Goal: Check status: Check status

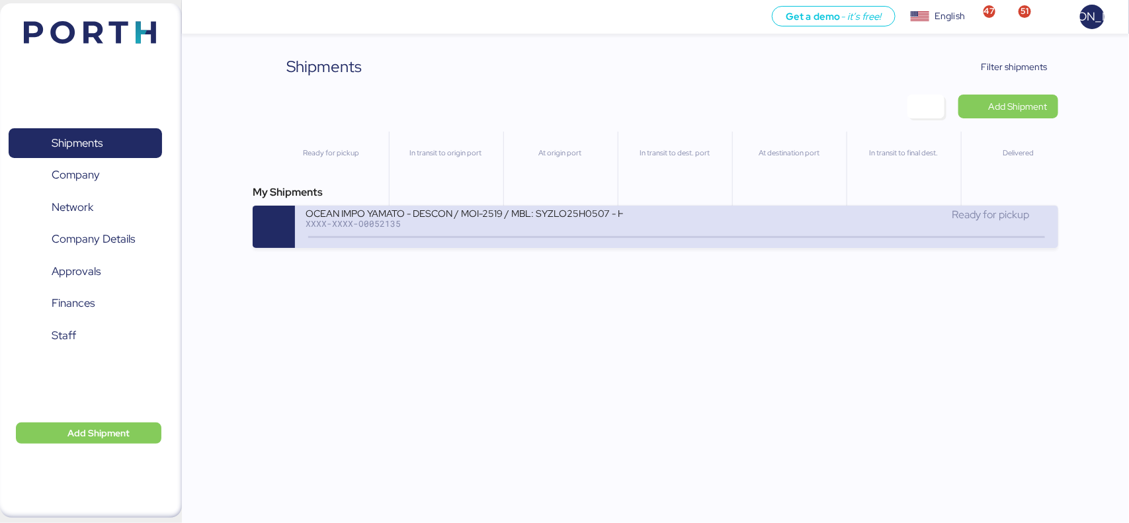
click at [498, 223] on div "XXXX-XXXX-O0052135" at bounding box center [463, 223] width 317 height 9
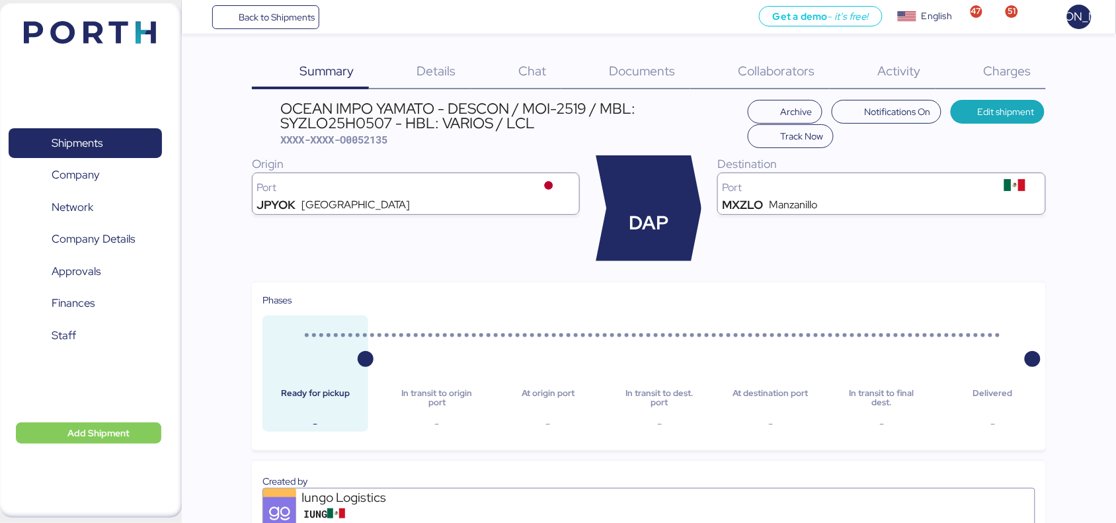
click at [642, 80] on div "Documents 0" at bounding box center [625, 72] width 129 height 34
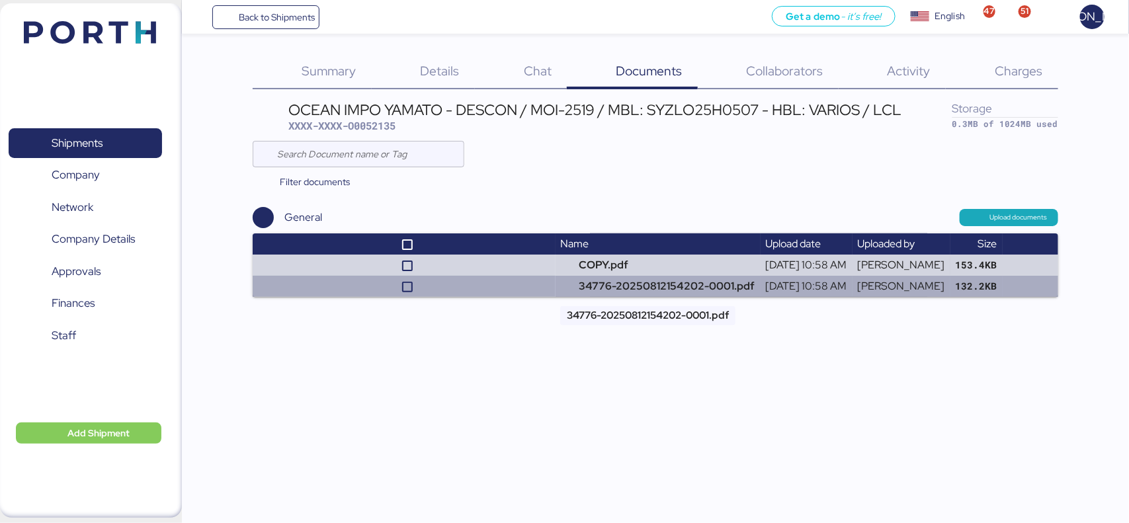
click at [596, 288] on td "34776-20250812154202-0001.pdf" at bounding box center [657, 286] width 205 height 21
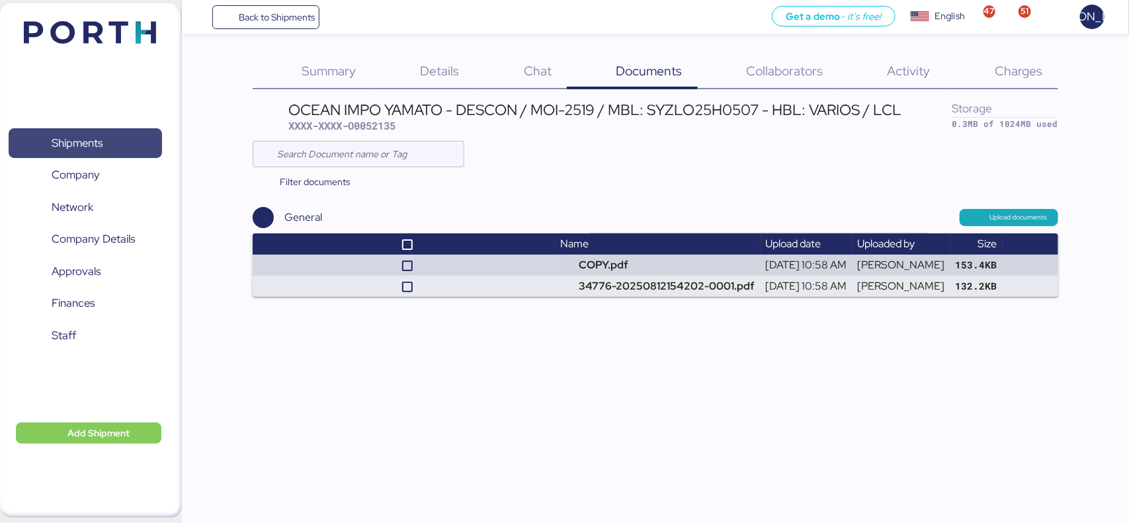
click at [81, 134] on span "Shipments" at bounding box center [85, 143] width 142 height 19
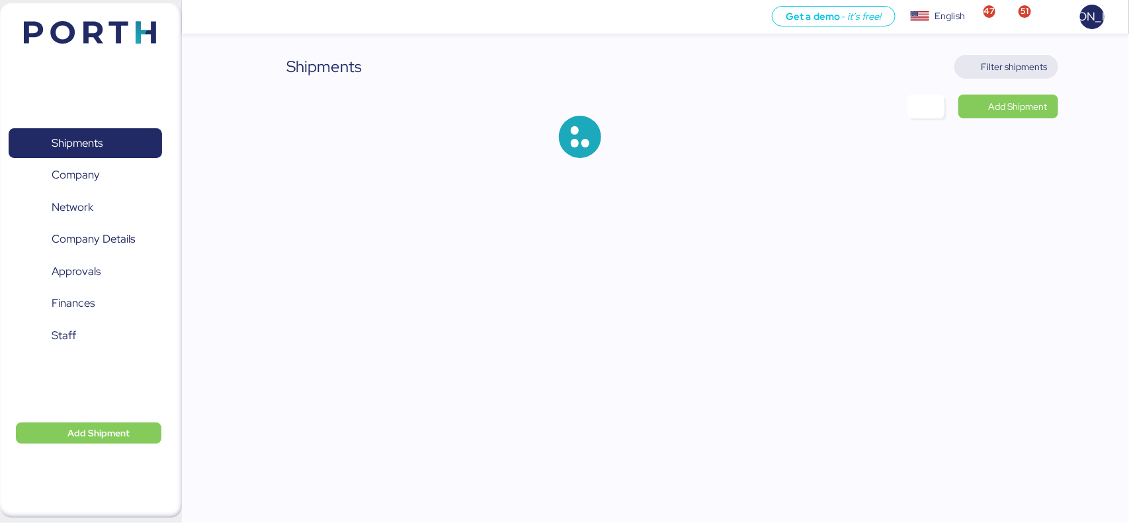
click at [996, 64] on span "Filter shipments" at bounding box center [1014, 67] width 66 height 16
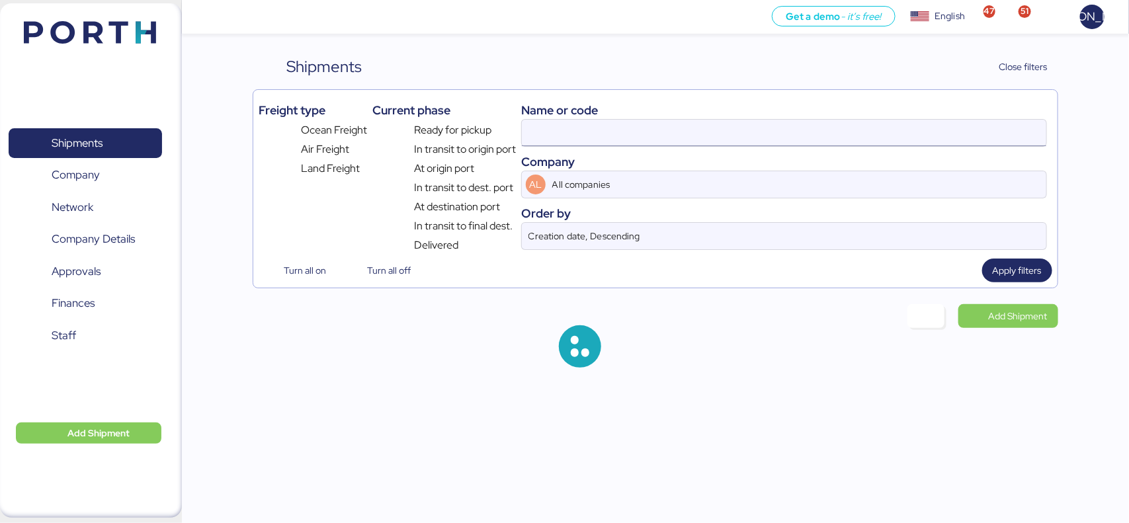
click at [631, 122] on input at bounding box center [784, 133] width 524 height 26
paste input "O0052060"
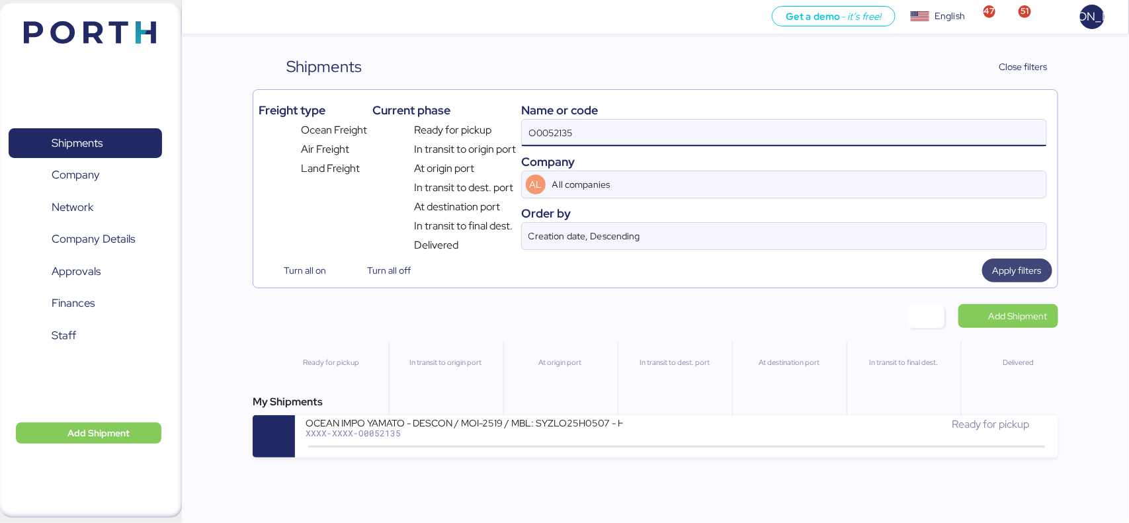
click at [1010, 274] on span "Apply filters" at bounding box center [1016, 270] width 49 height 16
drag, startPoint x: 616, startPoint y: 136, endPoint x: 339, endPoint y: 108, distance: 278.4
click at [339, 108] on div "Freight type Ocean Freight Air Freight Land Freight Current phase Ready for pic…" at bounding box center [655, 174] width 793 height 158
paste input "060"
type input "O0052060"
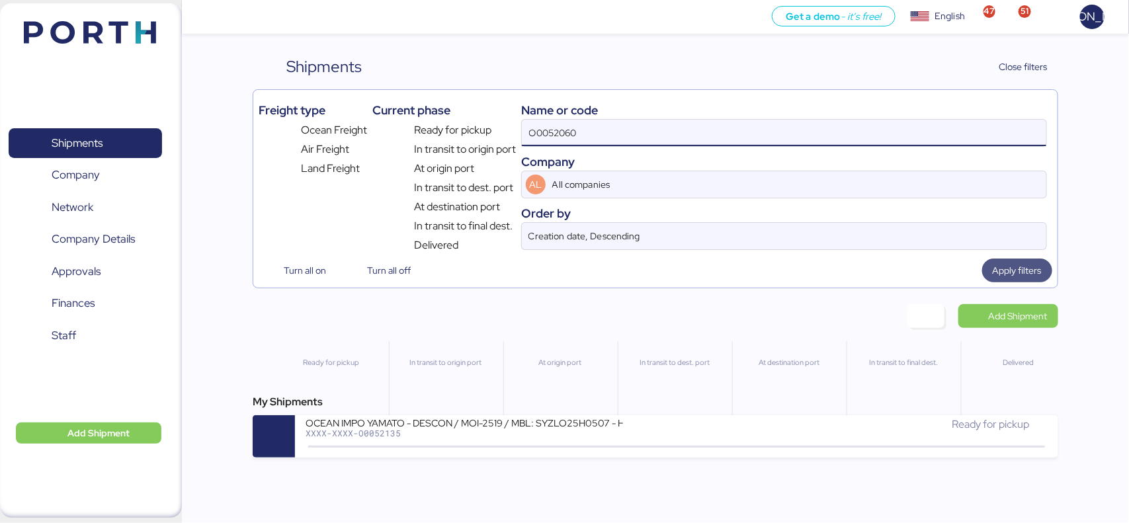
click at [1000, 268] on span "Apply filters" at bounding box center [1016, 270] width 49 height 16
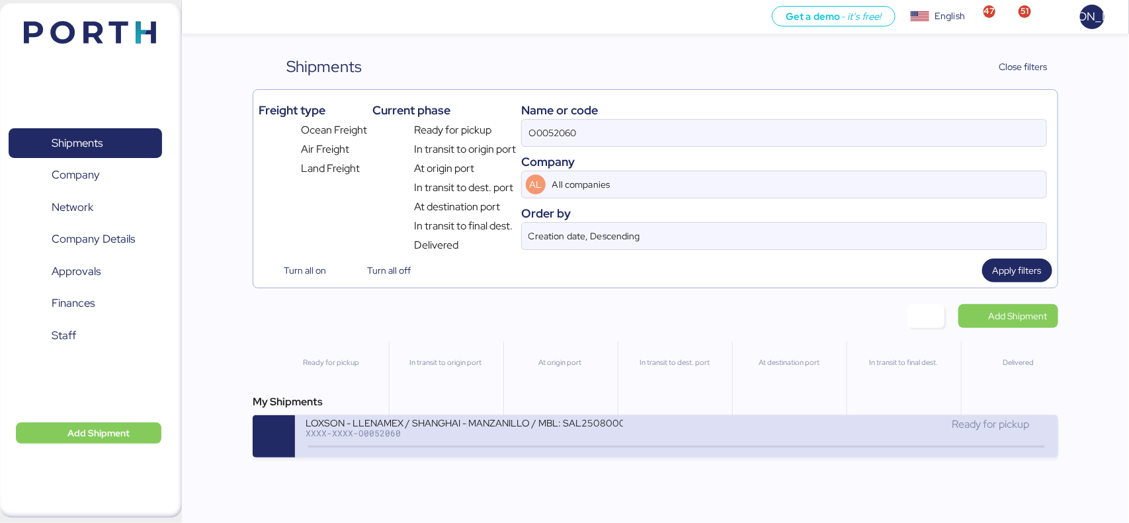
click at [390, 440] on div "LOXSON - LLENAMEX / SHANGHAI - MANZANILLO / MBL: SAL25080002 - HBL: KSSE2507103…" at bounding box center [490, 431] width 371 height 28
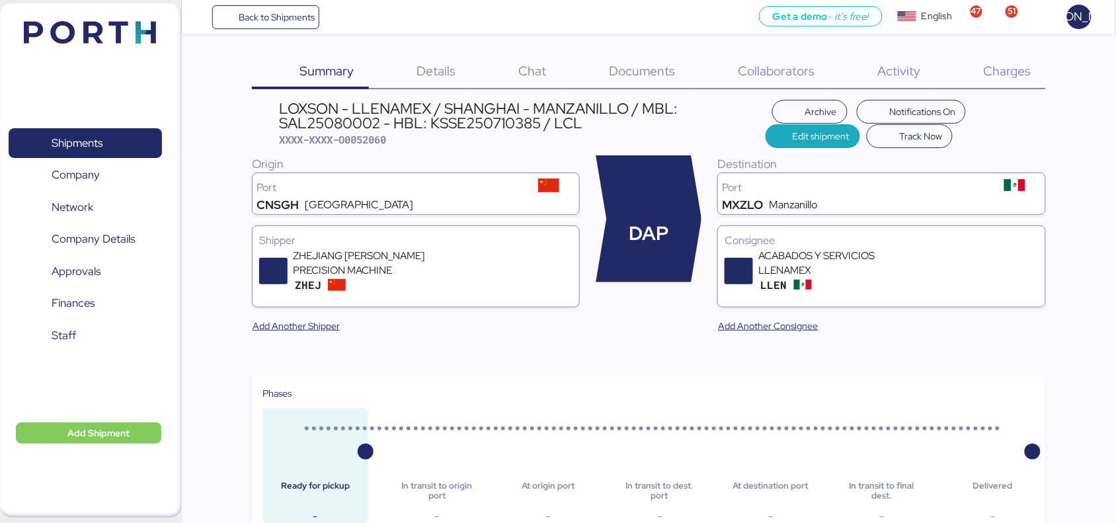
click at [655, 77] on span "Documents" at bounding box center [643, 70] width 66 height 17
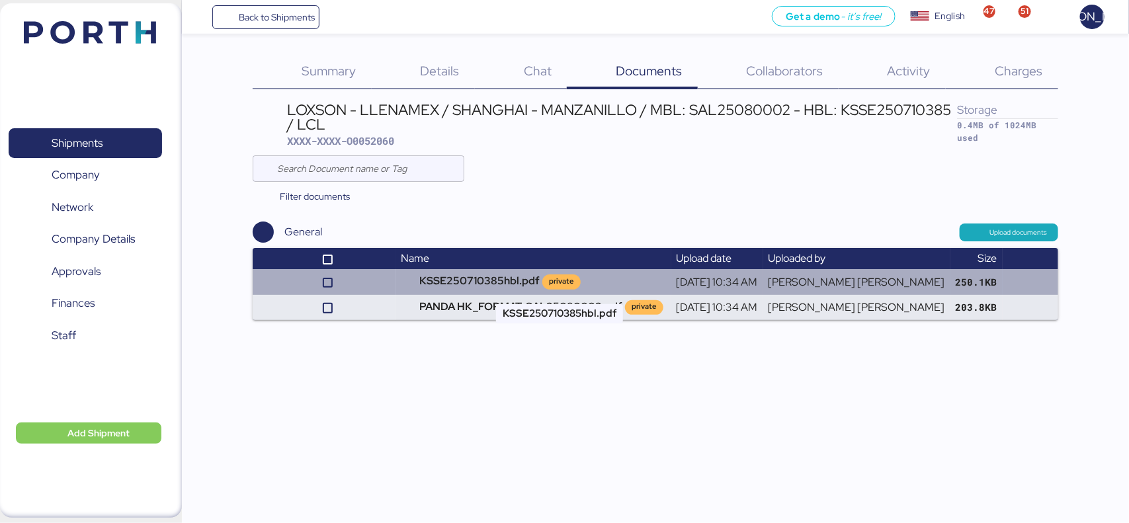
click at [493, 288] on td "KSSE250710385hbl.pdf private" at bounding box center [532, 281] width 275 height 25
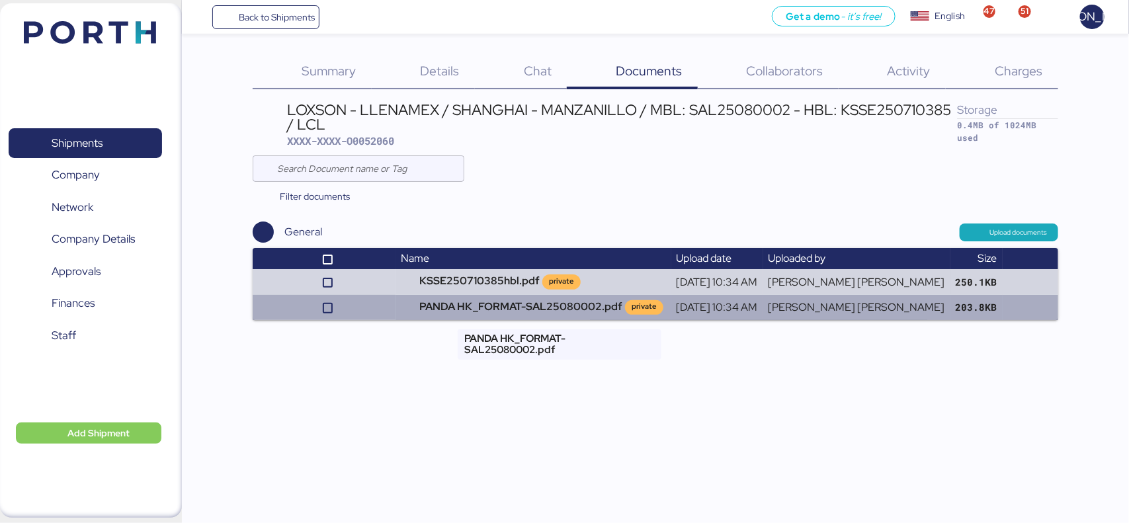
click at [516, 314] on td "PANDA HK_FORMAT-SAL25080002.pdf private" at bounding box center [532, 307] width 275 height 25
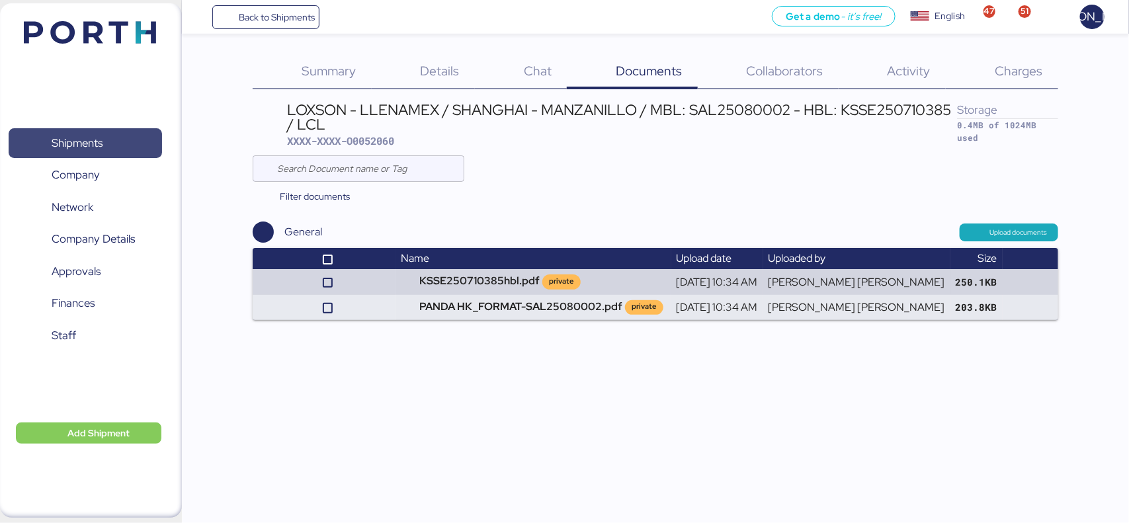
click at [85, 143] on span "Shipments" at bounding box center [77, 143] width 51 height 19
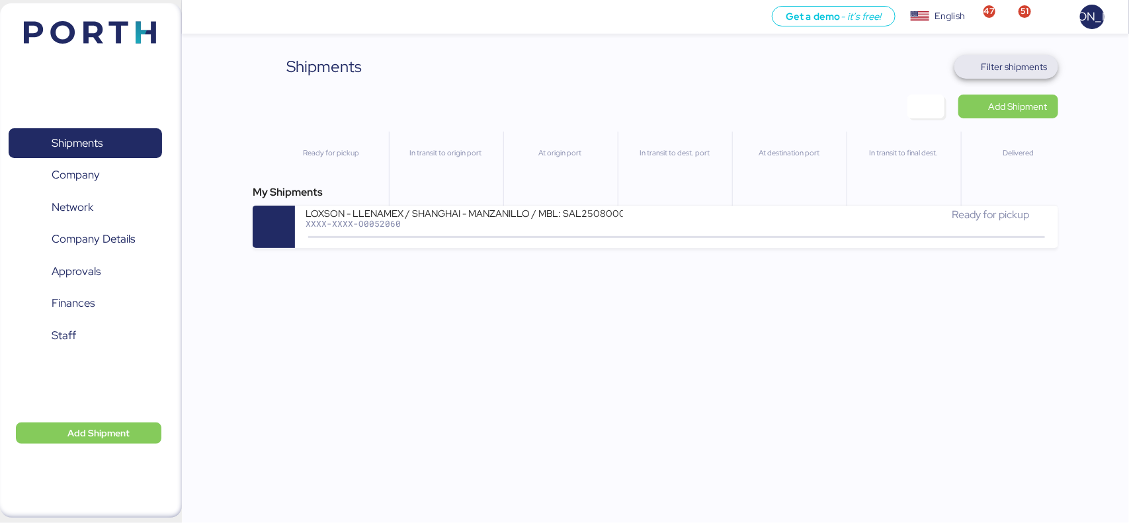
click at [1008, 64] on span "Filter shipments" at bounding box center [1014, 67] width 66 height 16
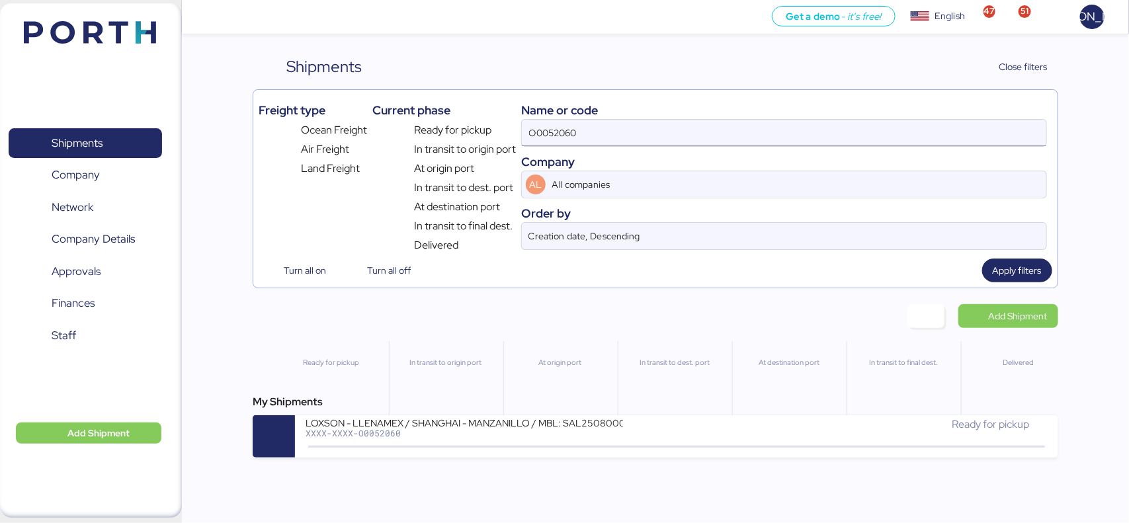
click at [620, 138] on input "O0052060" at bounding box center [784, 133] width 524 height 26
type input "O0052081"
click at [1041, 276] on span "Apply filters" at bounding box center [1017, 271] width 70 height 24
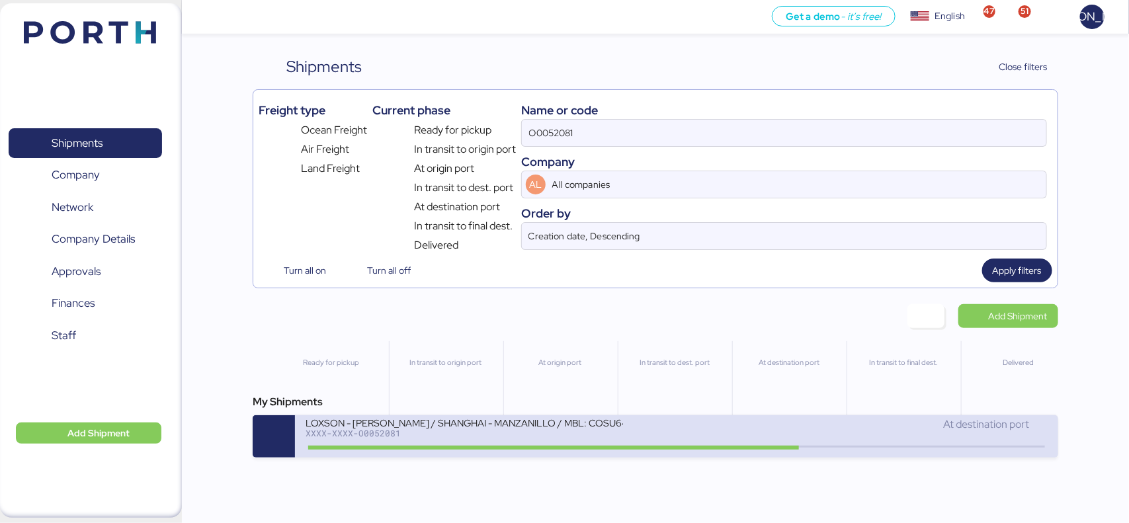
click at [524, 428] on div "LOXSON - [PERSON_NAME] / SHANGHAI - MANZANILLO / MBL: COSU6425906130 - HBL: KSS…" at bounding box center [463, 422] width 317 height 11
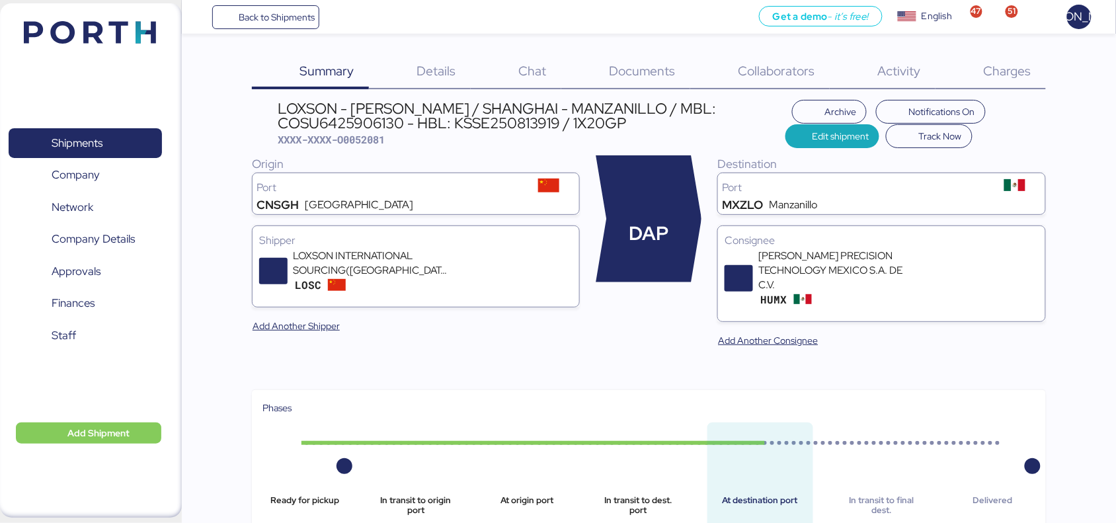
click at [656, 73] on span "Documents" at bounding box center [643, 70] width 66 height 17
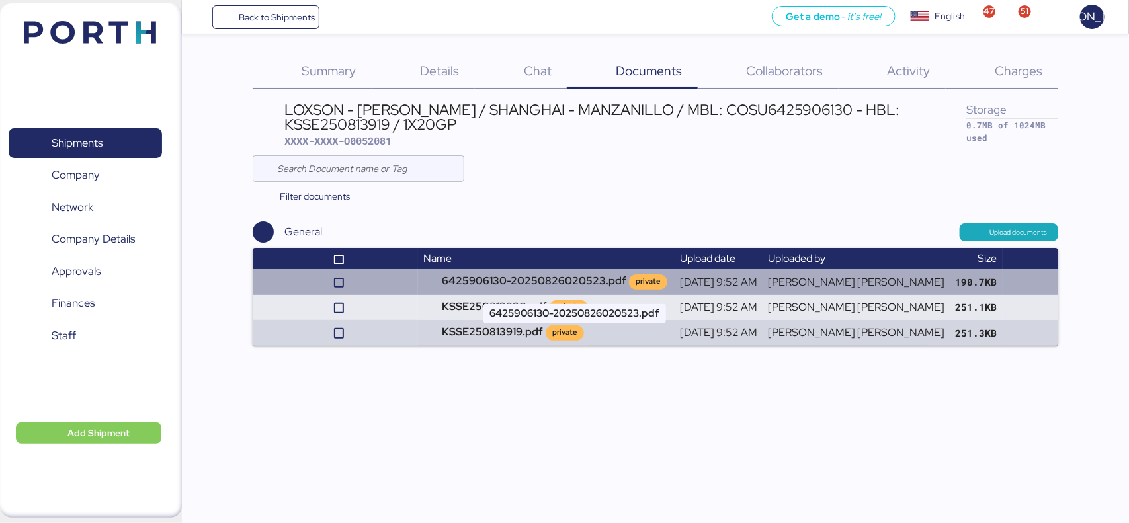
click at [533, 291] on td "6425906130-20250826020523.pdf private" at bounding box center [546, 281] width 257 height 25
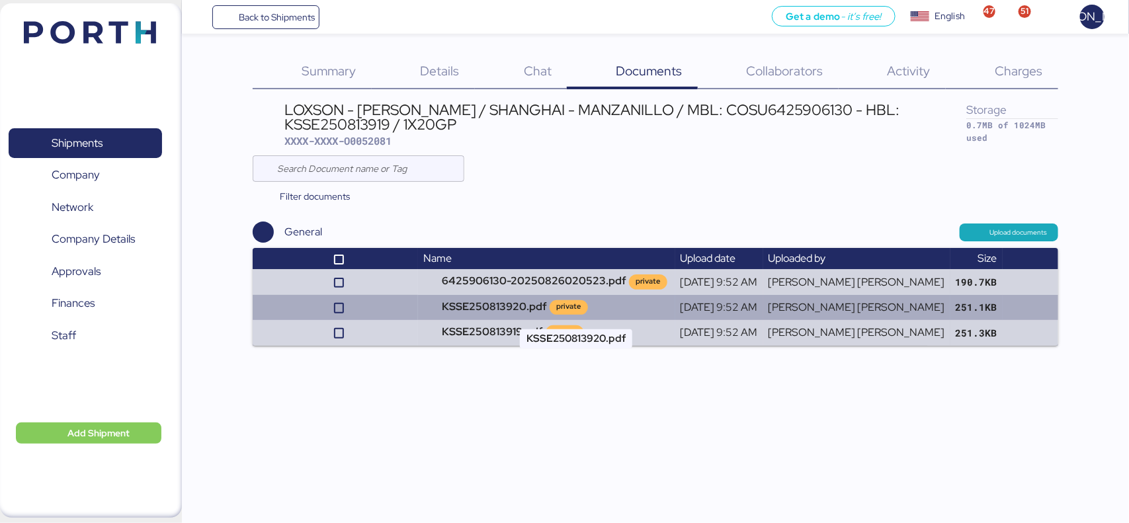
click at [516, 315] on td "KSSE250813920.pdf private" at bounding box center [546, 307] width 257 height 25
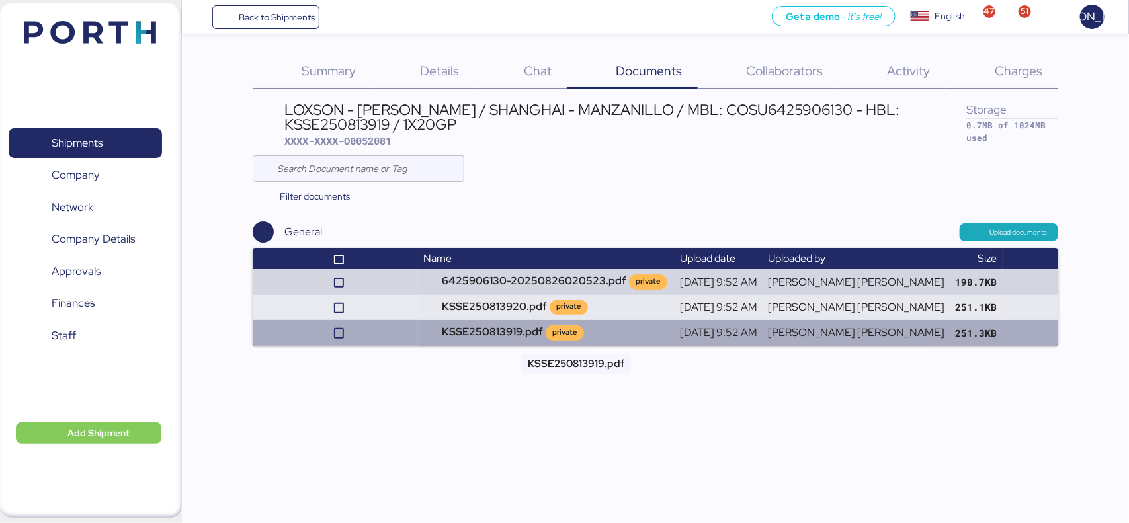
click at [532, 331] on td "KSSE250813919.pdf private" at bounding box center [546, 332] width 257 height 25
